Goal: Communication & Community: Answer question/provide support

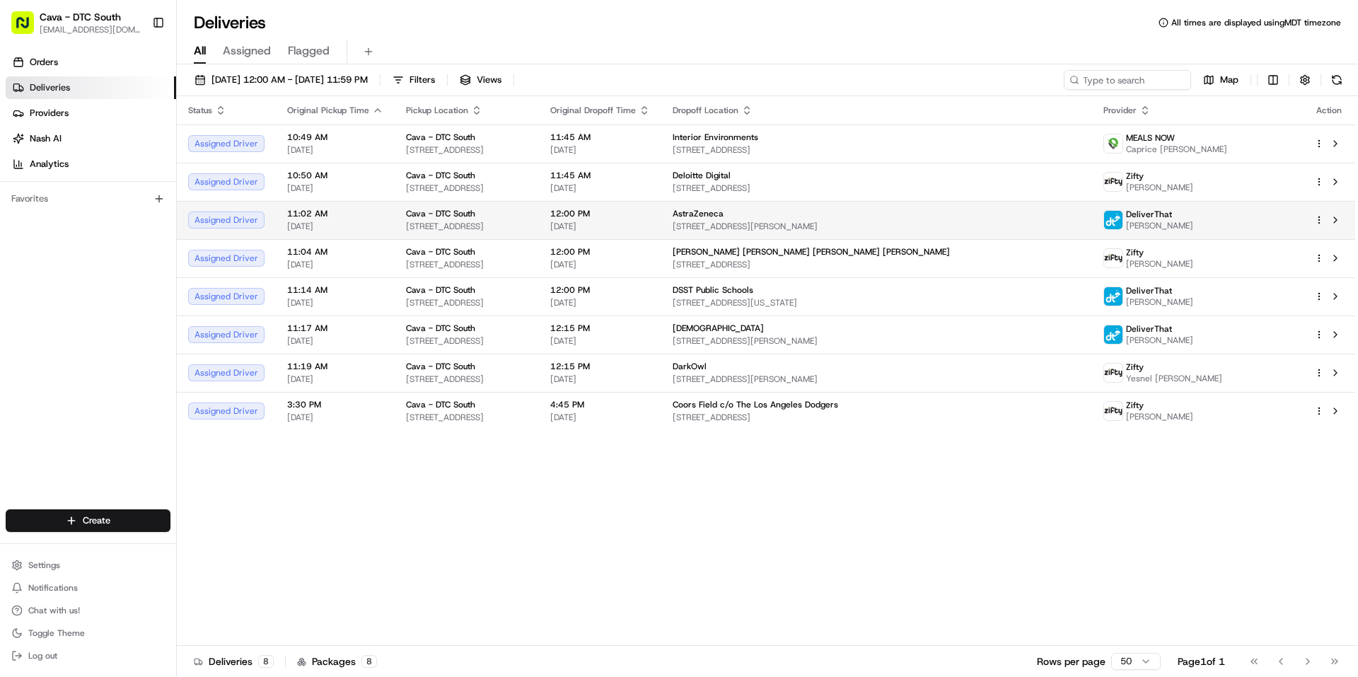
click at [1320, 217] on html "Cava - DTC South [EMAIL_ADDRESS][DOMAIN_NAME] Toggle Sidebar Orders Deliveries …" at bounding box center [679, 338] width 1358 height 677
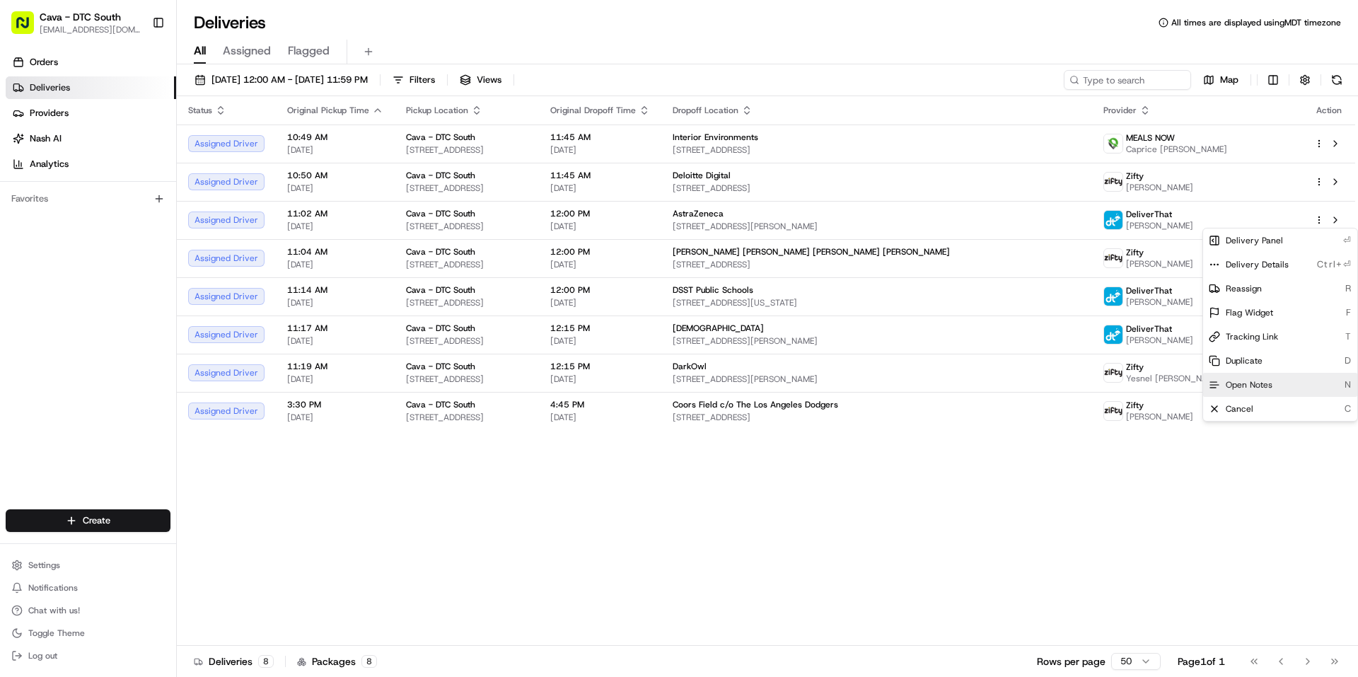
click at [1255, 384] on span "Open Notes" at bounding box center [1249, 384] width 47 height 11
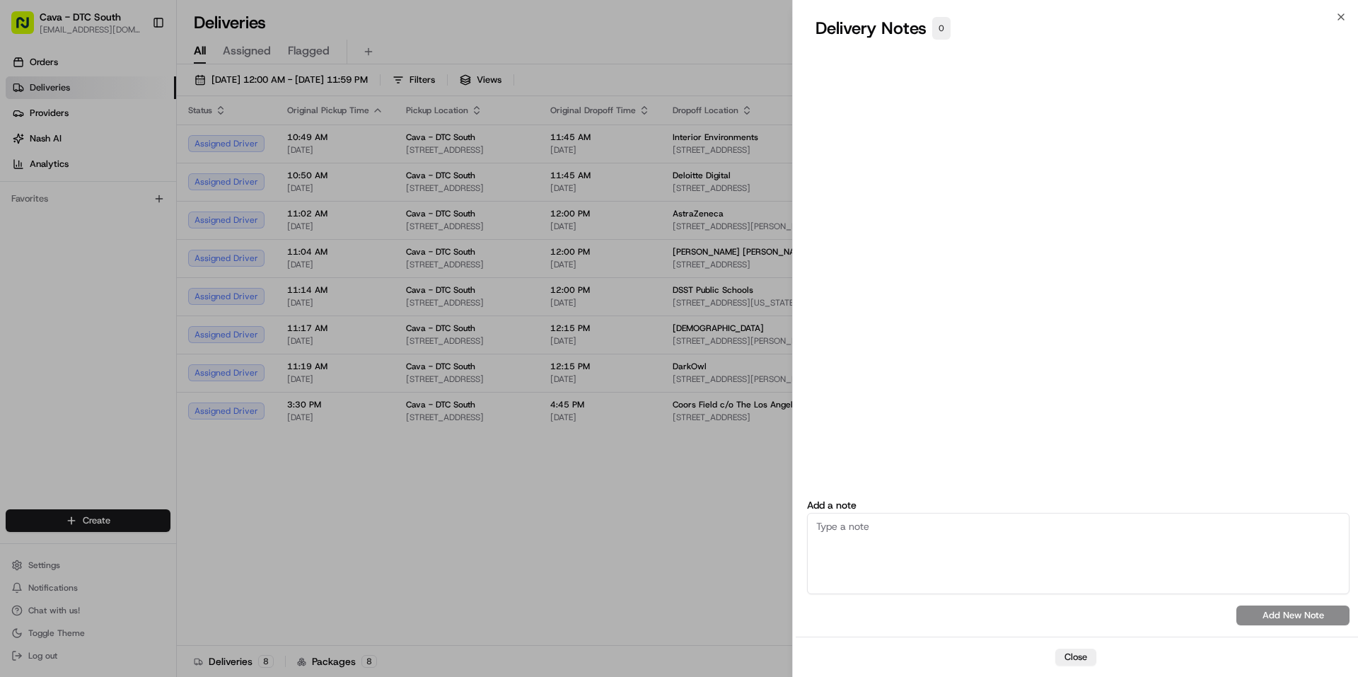
click at [923, 543] on textarea at bounding box center [1078, 553] width 543 height 81
paste textarea "this is for [GEOGRAPHIC_DATA][MEDICAL_DATA], Pharmacy Department. Also, please …"
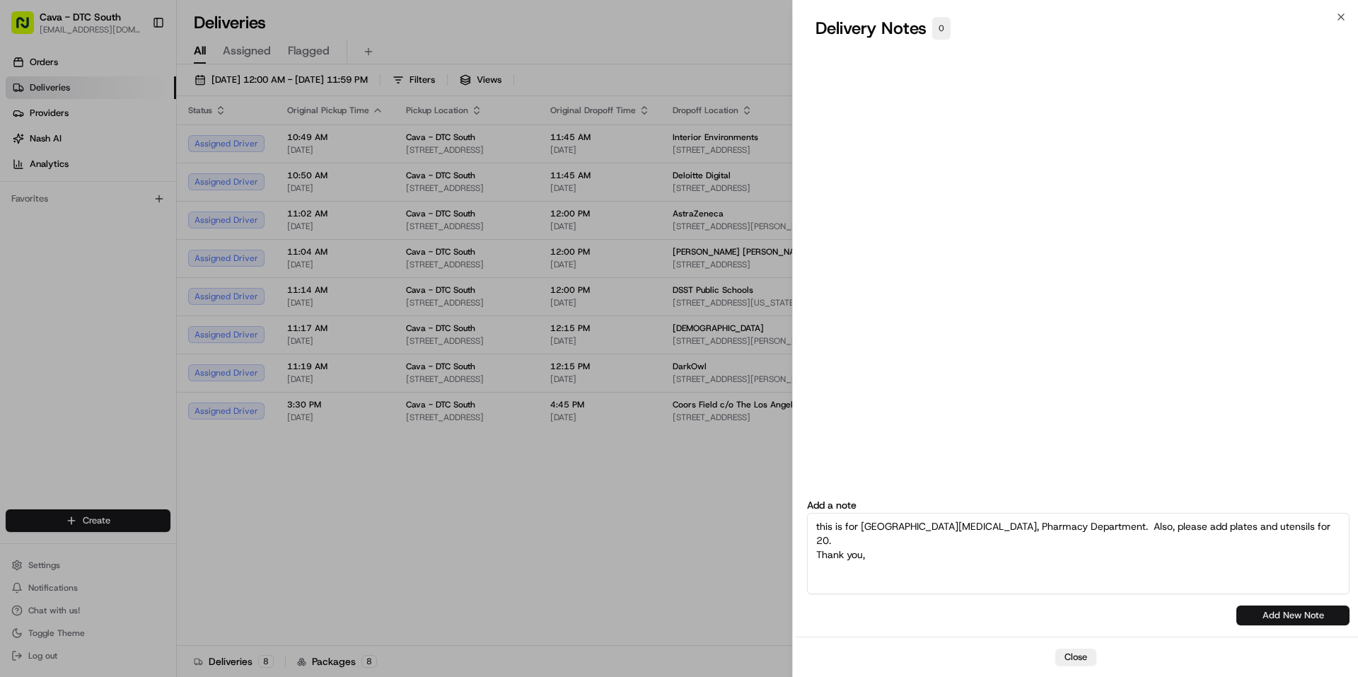
type textarea "this is for [GEOGRAPHIC_DATA][MEDICAL_DATA], Pharmacy Department. Also, please …"
click at [1307, 620] on button "Add New Note" at bounding box center [1292, 615] width 113 height 20
